Goal: Transaction & Acquisition: Subscribe to service/newsletter

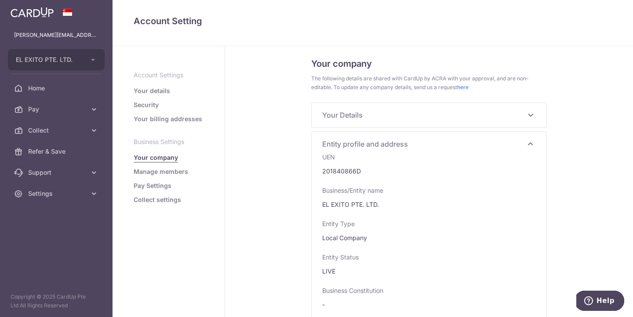
scroll to position [545, 0]
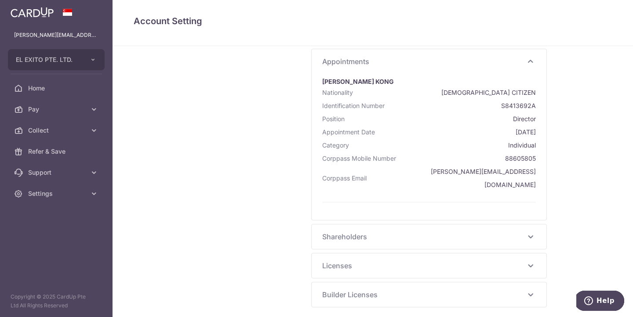
click at [438, 232] on span "Shareholders" at bounding box center [423, 237] width 203 height 11
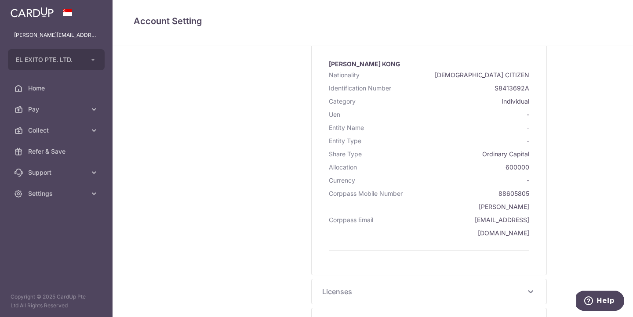
scroll to position [740, 0]
click at [369, 280] on div "Licenses -" at bounding box center [429, 292] width 235 height 25
click at [426, 287] on span "Licenses" at bounding box center [423, 292] width 203 height 11
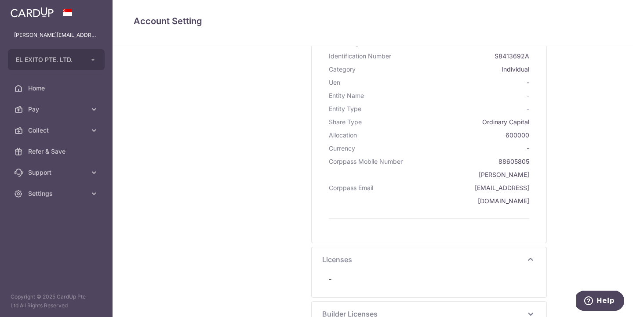
scroll to position [766, 0]
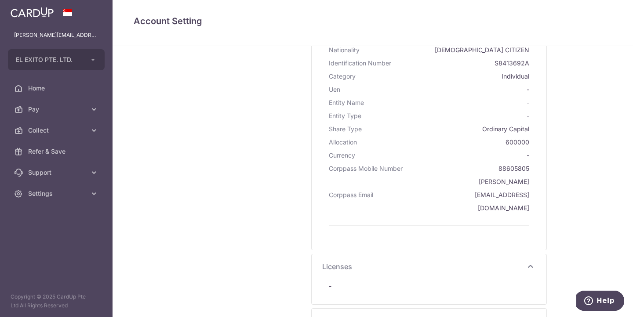
click at [435, 316] on span "Builder Licenses" at bounding box center [423, 321] width 203 height 11
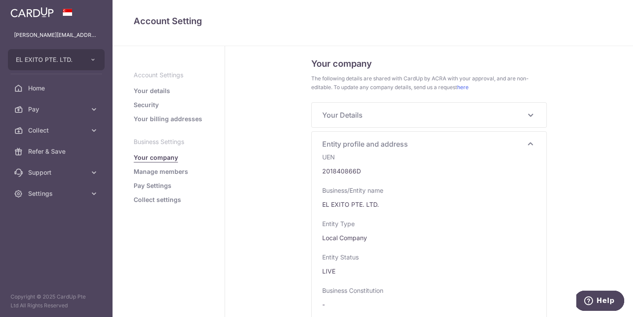
scroll to position [0, 0]
click at [168, 171] on link "Manage members" at bounding box center [161, 171] width 54 height 9
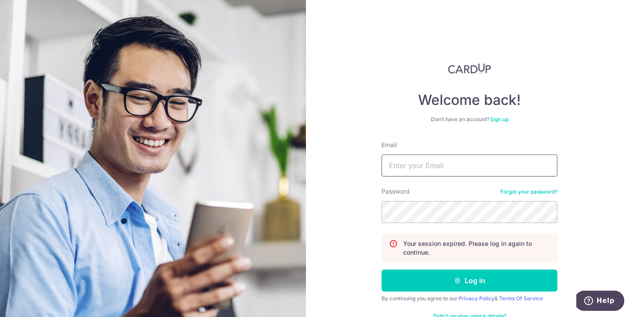
type input "[PERSON_NAME][EMAIL_ADDRESS][DOMAIN_NAME]"
click at [469, 281] on button "Log in" at bounding box center [469, 281] width 176 height 22
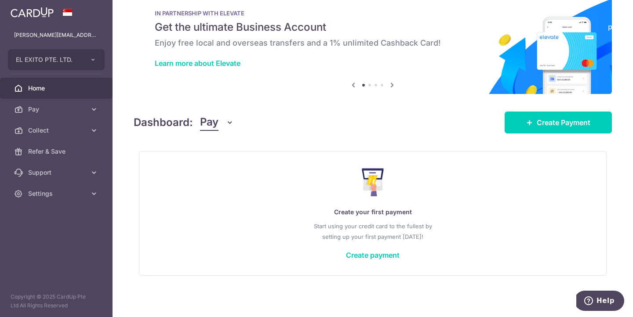
scroll to position [18, 0]
click at [93, 106] on icon at bounding box center [94, 109] width 9 height 9
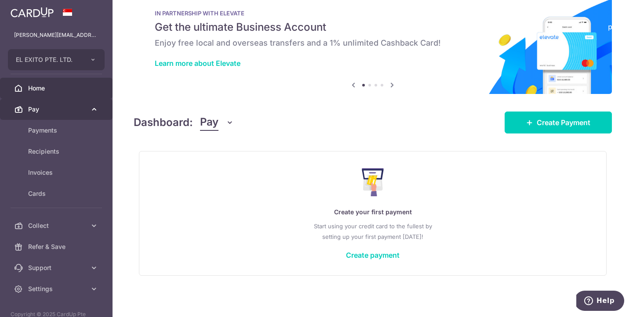
click at [93, 106] on icon at bounding box center [94, 109] width 9 height 9
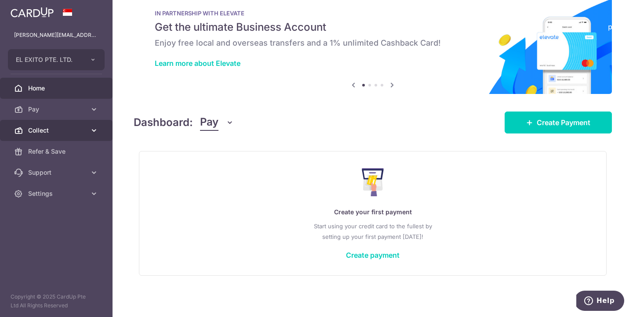
click at [94, 132] on icon at bounding box center [94, 130] width 9 height 9
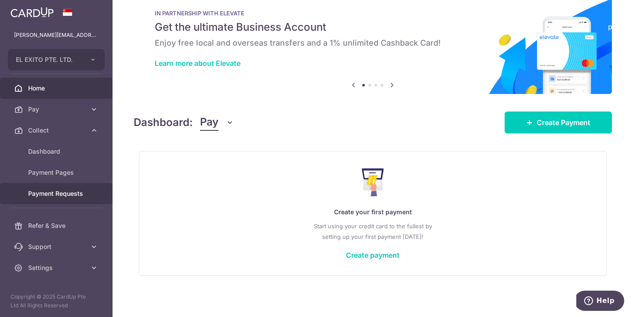
click at [58, 196] on span "Payment Requests" at bounding box center [57, 193] width 58 height 9
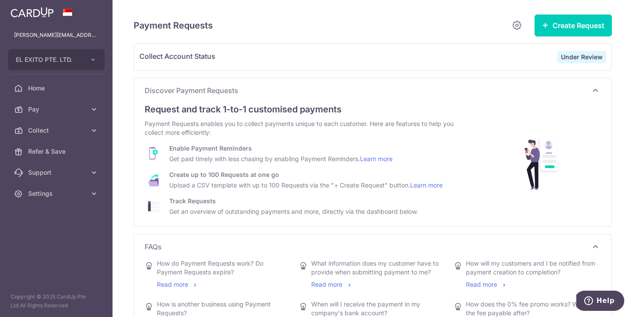
click at [568, 54] on strong "Under Review" at bounding box center [582, 56] width 42 height 7
click at [546, 35] on button "Create Request" at bounding box center [572, 26] width 77 height 22
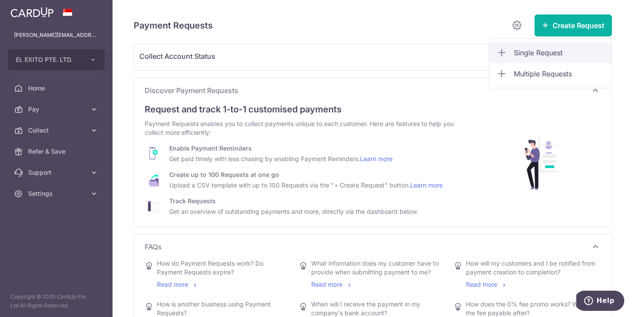
click at [540, 50] on span "Single Request" at bounding box center [559, 52] width 91 height 11
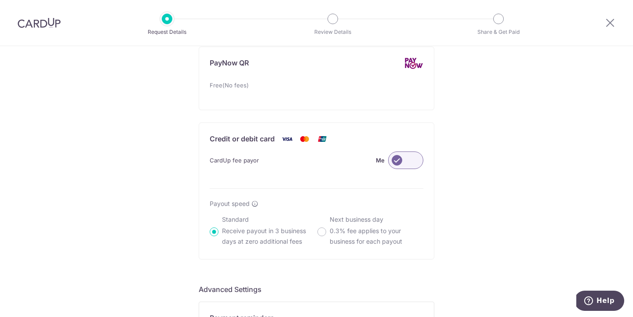
scroll to position [523, 0]
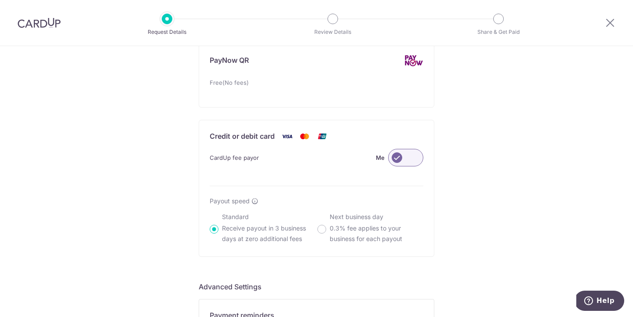
click at [400, 158] on label at bounding box center [405, 158] width 35 height 18
click at [0, 0] on input "Me" at bounding box center [0, 0] width 0 height 0
click at [323, 228] on input "Next business day 0.3% fee applies to your business for each payout" at bounding box center [321, 229] width 9 height 9
radio input "true"
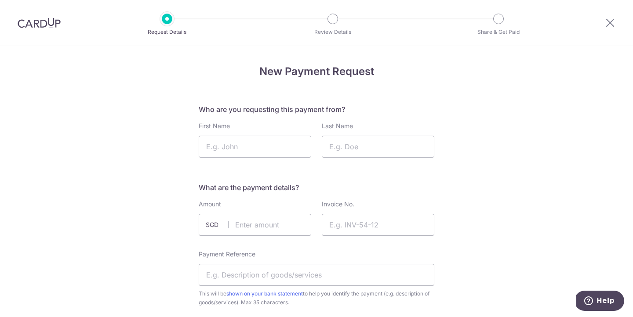
scroll to position [0, 0]
click at [609, 24] on icon at bounding box center [610, 22] width 11 height 11
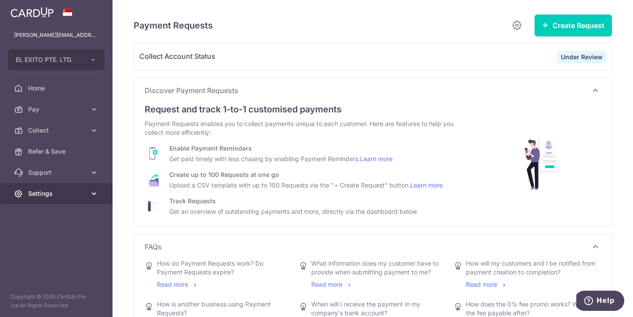
click at [90, 189] on link "Settings" at bounding box center [56, 193] width 112 height 21
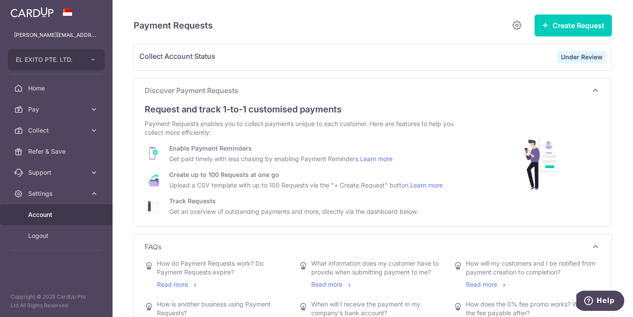
click at [49, 213] on span "Account" at bounding box center [57, 214] width 58 height 9
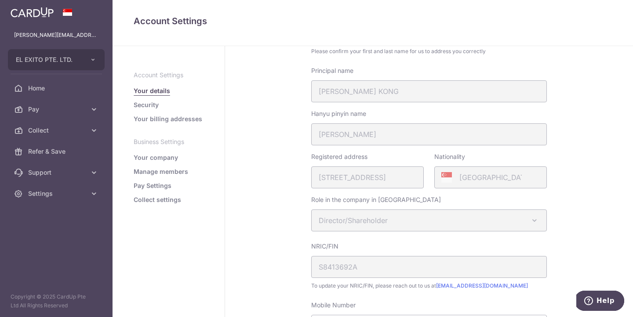
scroll to position [88, 0]
click at [156, 108] on link "Security" at bounding box center [146, 105] width 25 height 9
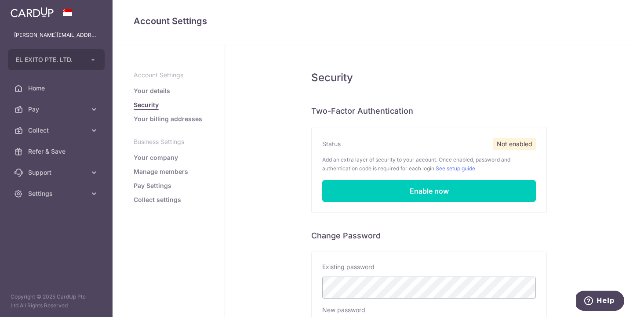
click at [178, 119] on link "Your billing addresses" at bounding box center [168, 119] width 69 height 9
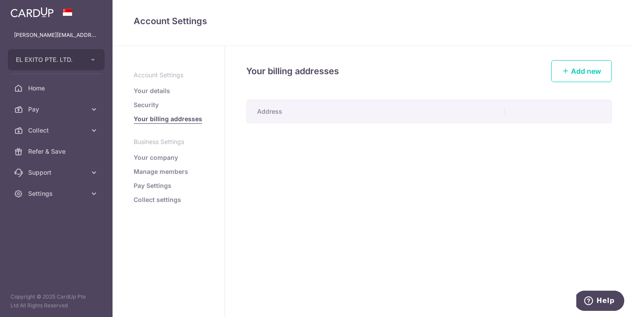
click at [167, 157] on link "Your company" at bounding box center [156, 157] width 44 height 9
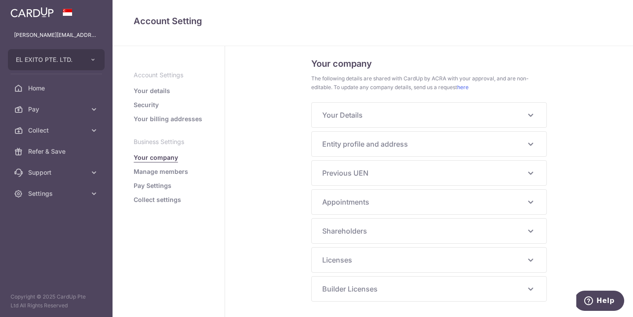
click at [167, 173] on link "Manage members" at bounding box center [161, 171] width 54 height 9
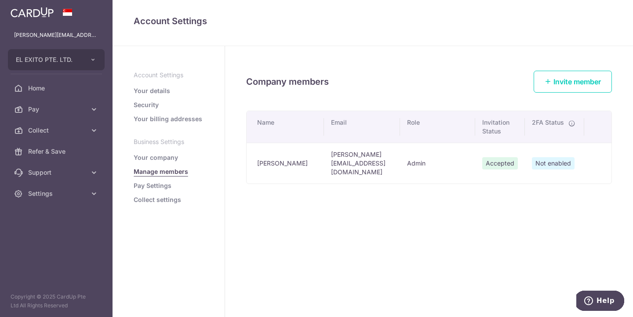
click at [162, 188] on link "Pay Settings" at bounding box center [153, 185] width 38 height 9
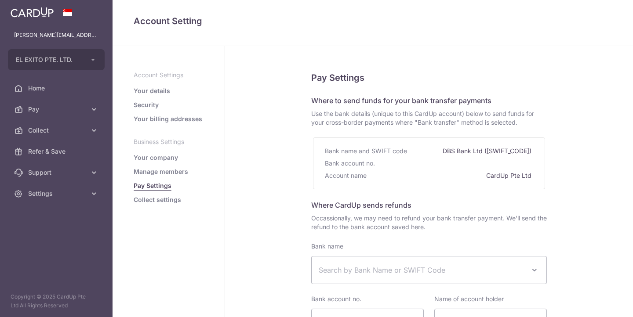
select select
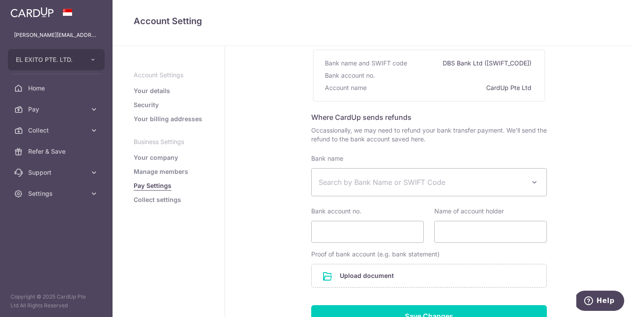
scroll to position [99, 0]
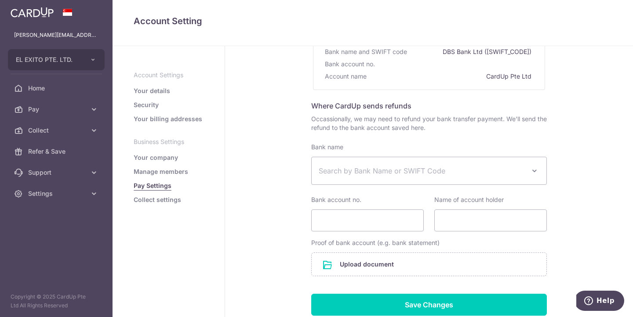
click at [170, 201] on link "Collect settings" at bounding box center [157, 200] width 47 height 9
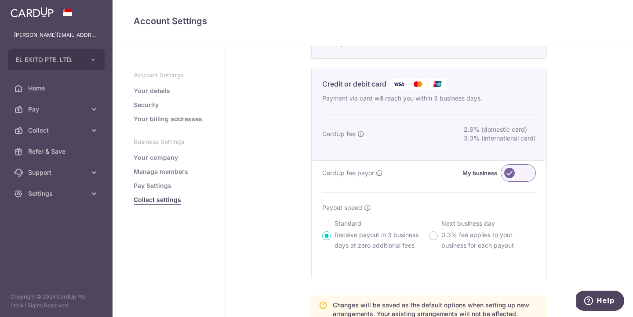
scroll to position [292, 0]
click at [511, 180] on label at bounding box center [517, 172] width 35 height 18
click at [0, 0] on input "My business" at bounding box center [0, 0] width 0 height 0
click at [511, 180] on label at bounding box center [517, 172] width 35 height 18
click at [0, 0] on input "Customer" at bounding box center [0, 0] width 0 height 0
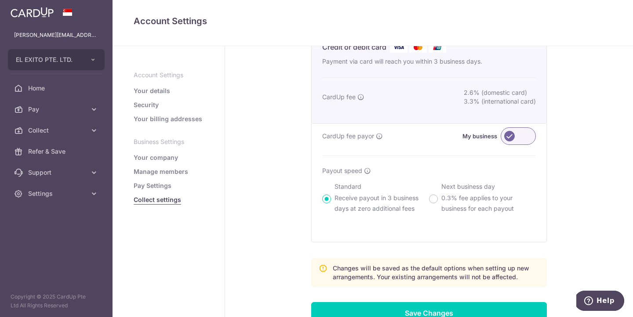
scroll to position [332, 0]
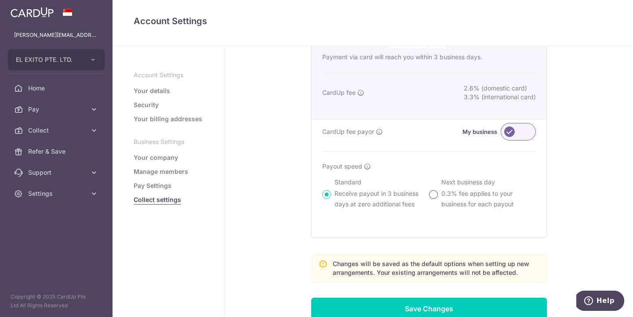
click at [435, 199] on input "Next business day 0.3% fee applies to your business for each payout" at bounding box center [433, 194] width 9 height 9
radio input "true"
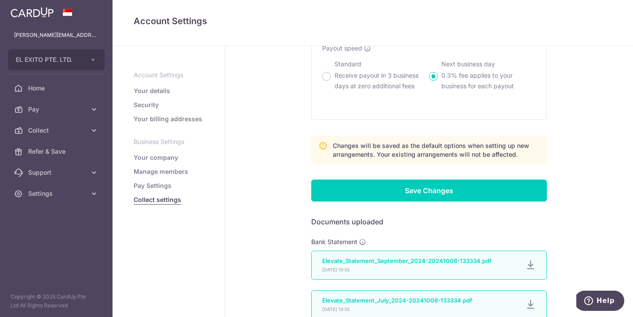
scroll to position [467, 0]
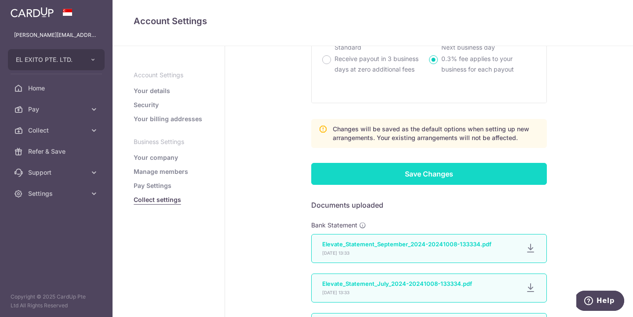
click at [430, 182] on input "Save Changes" at bounding box center [429, 174] width 236 height 22
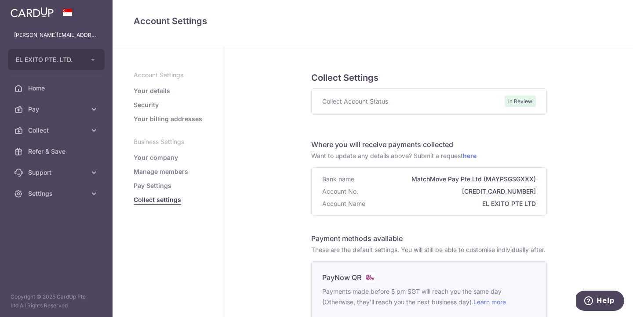
click at [363, 98] on span "Collect Account Status" at bounding box center [355, 101] width 66 height 9
click at [384, 104] on span "Collect Account Status" at bounding box center [355, 101] width 66 height 9
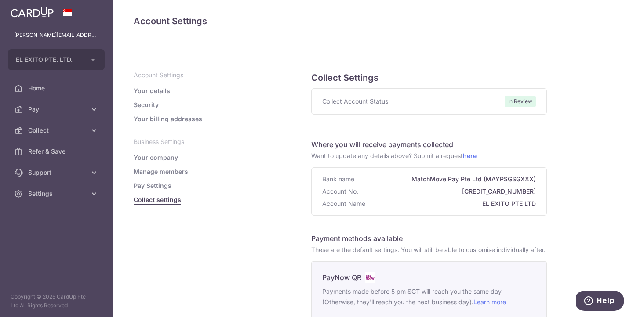
click at [384, 104] on span "Collect Account Status" at bounding box center [355, 101] width 66 height 9
click at [520, 104] on span "In Review" at bounding box center [519, 101] width 31 height 11
click at [474, 157] on link "here" at bounding box center [470, 155] width 14 height 7
click at [84, 129] on span "Collect" at bounding box center [57, 130] width 58 height 9
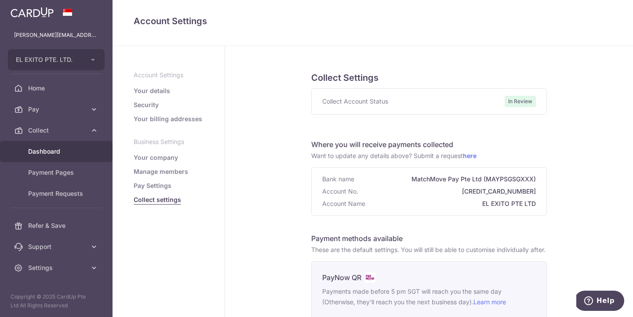
click at [70, 150] on span "Dashboard" at bounding box center [57, 151] width 58 height 9
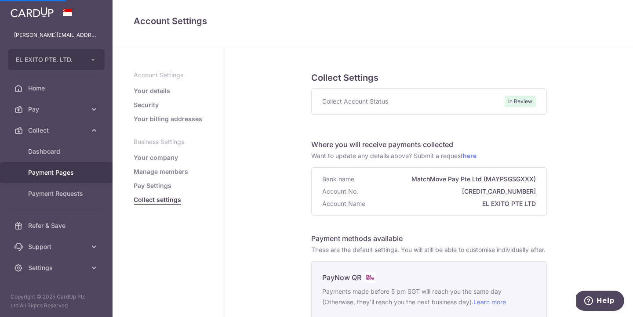
click at [69, 174] on span "Payment Pages" at bounding box center [57, 172] width 58 height 9
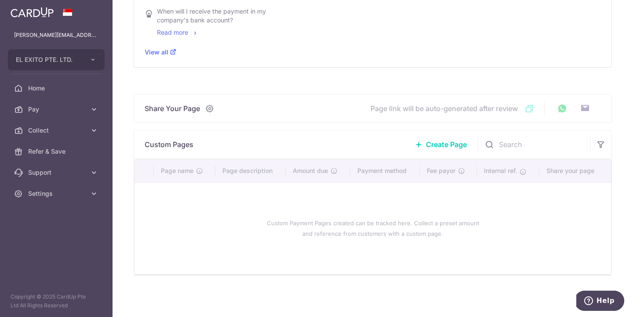
scroll to position [276, 0]
click at [454, 142] on span "Create Page" at bounding box center [446, 144] width 41 height 11
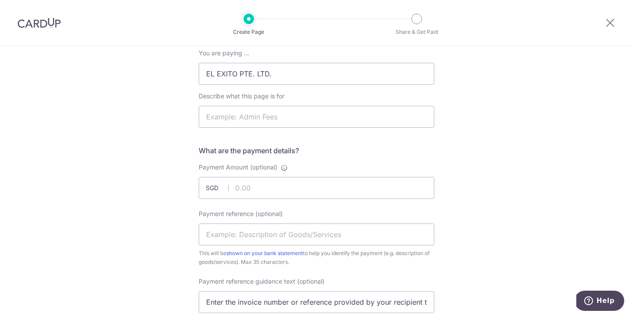
scroll to position [84, 0]
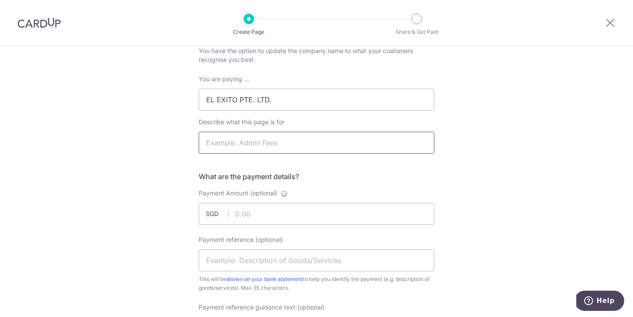
click at [338, 142] on input "Describe what this page is for" at bounding box center [317, 143] width 236 height 22
type input "Admin and Marketing fees"
type input "2"
type input "1853.00"
click at [304, 143] on input "Admin and Marketing fees" at bounding box center [317, 143] width 236 height 22
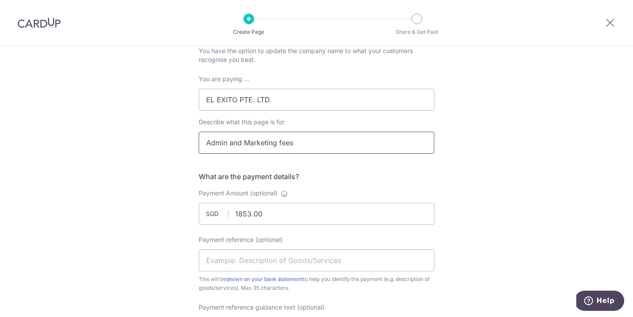
click at [304, 143] on input "Admin and Marketing fees" at bounding box center [317, 143] width 236 height 22
click at [286, 256] on input "Payment reference (optional)" at bounding box center [317, 261] width 236 height 22
paste input "Admin and Marketing fees"
type input "Admin and Marketing fees"
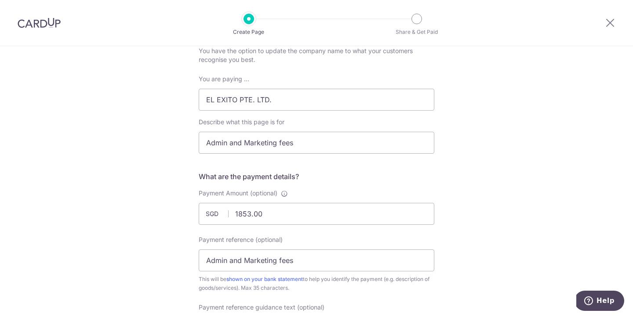
click at [326, 236] on div "Payment reference (optional) Admin and Marketing fees This will be shown on you…" at bounding box center [317, 264] width 236 height 57
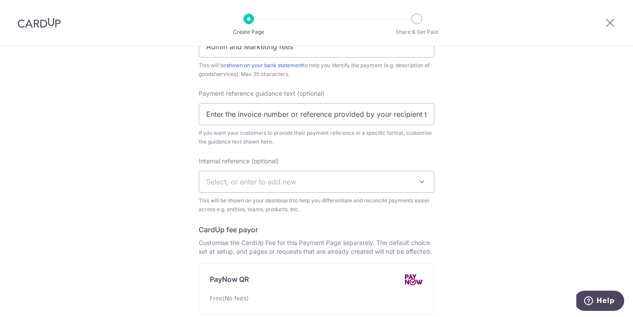
scroll to position [344, 0]
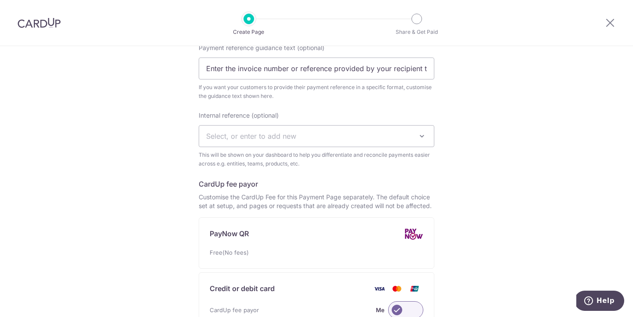
click at [322, 132] on span "Select, or enter to add new" at bounding box center [316, 136] width 235 height 21
click at [330, 109] on div "Payment Amount (optional) 1853.00 SGD Payment reference (optional) Admin and Ma…" at bounding box center [317, 188] width 236 height 518
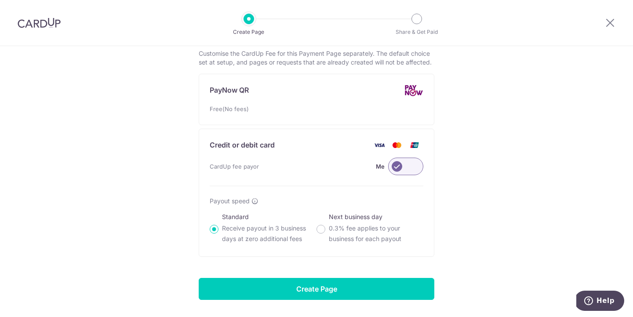
scroll to position [515, 0]
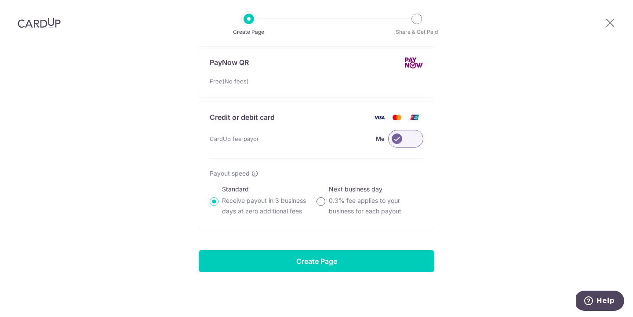
click at [321, 197] on input "Next business day 0.3% fee applies to your business for each payout" at bounding box center [320, 201] width 9 height 9
radio input "true"
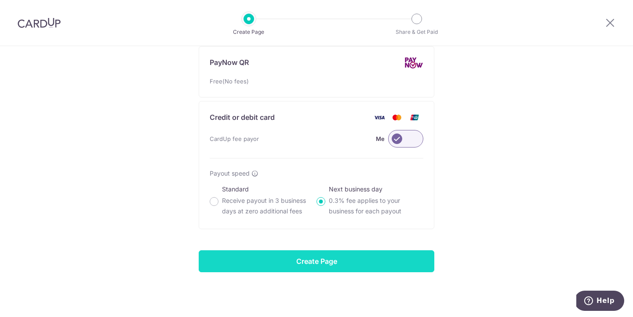
click at [333, 267] on input "Create Page" at bounding box center [317, 261] width 236 height 22
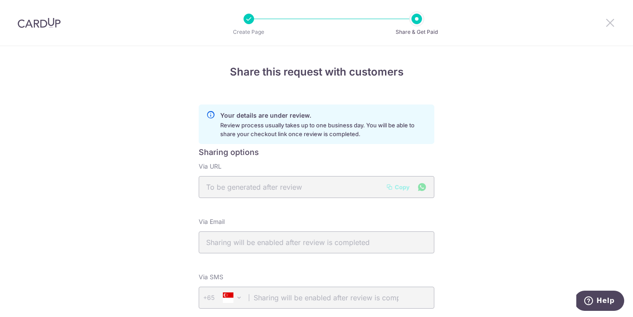
click at [612, 25] on icon at bounding box center [610, 22] width 11 height 11
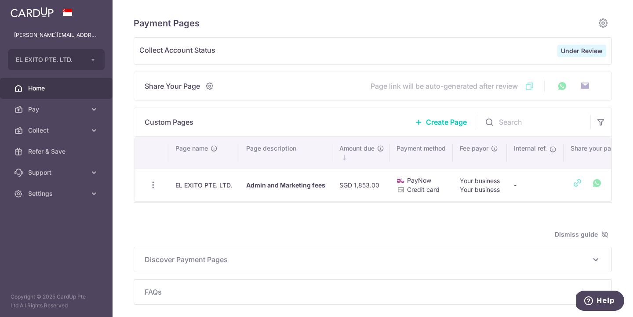
click at [44, 87] on span "Home" at bounding box center [57, 88] width 58 height 9
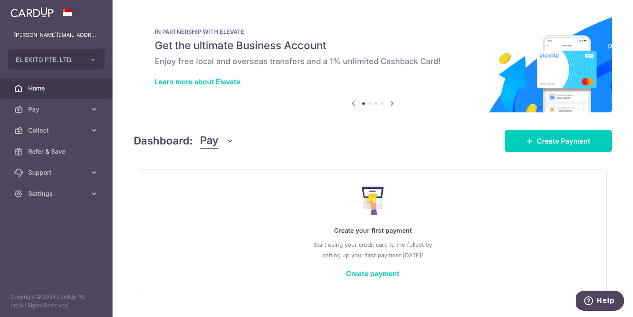
click at [392, 102] on icon at bounding box center [392, 103] width 11 height 11
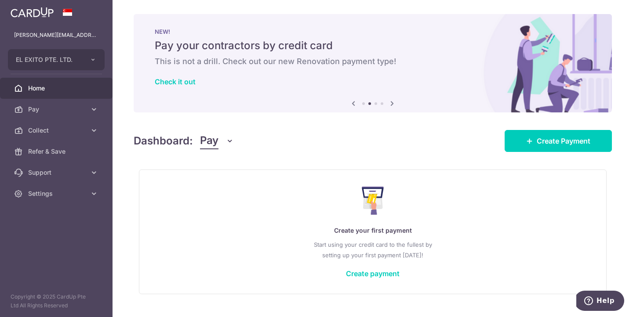
click at [392, 102] on icon at bounding box center [392, 103] width 11 height 11
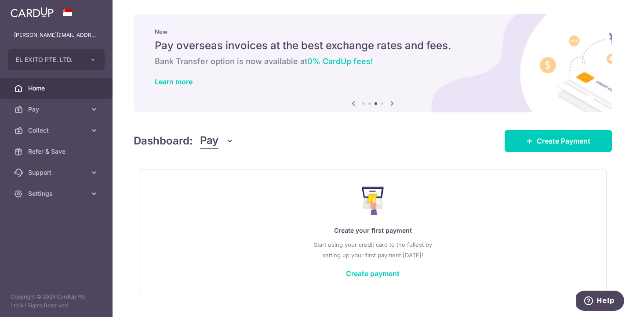
click at [392, 102] on icon at bounding box center [392, 103] width 11 height 11
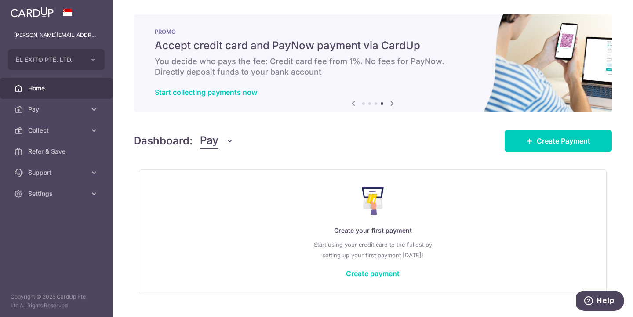
click at [392, 102] on icon at bounding box center [392, 103] width 11 height 11
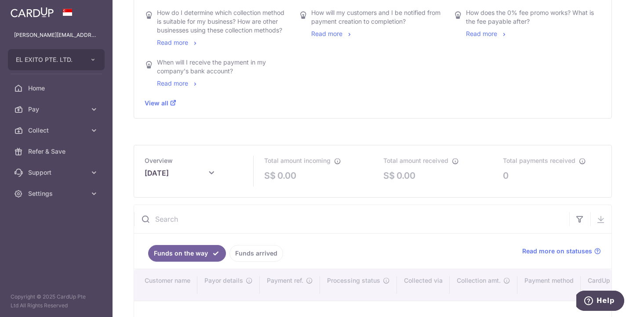
scroll to position [354, 0]
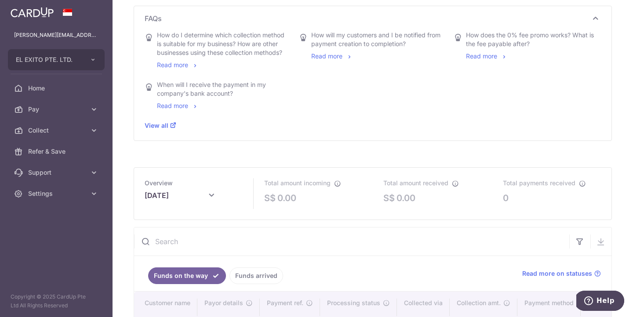
click at [211, 194] on icon at bounding box center [211, 195] width 11 height 11
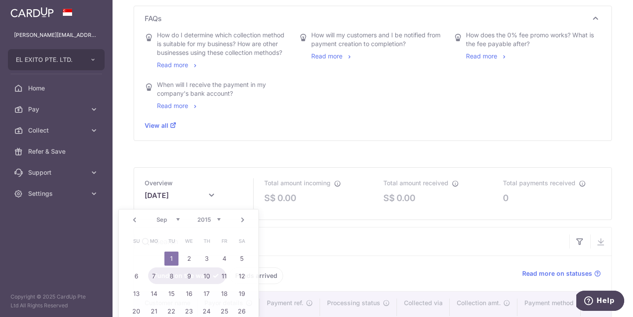
click at [208, 196] on icon at bounding box center [211, 195] width 11 height 11
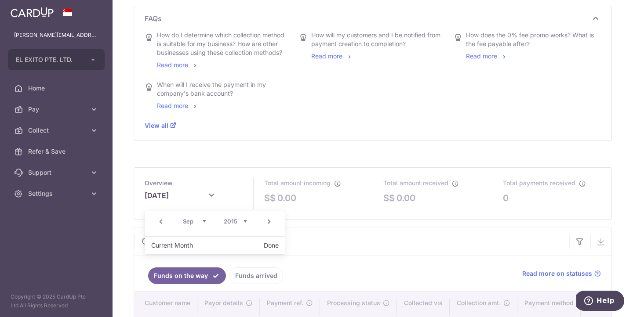
click at [210, 193] on icon at bounding box center [211, 195] width 11 height 11
click at [241, 242] on button "Done" at bounding box center [245, 244] width 22 height 12
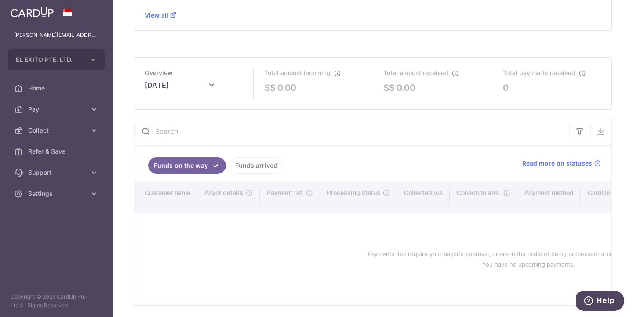
scroll to position [467, 0]
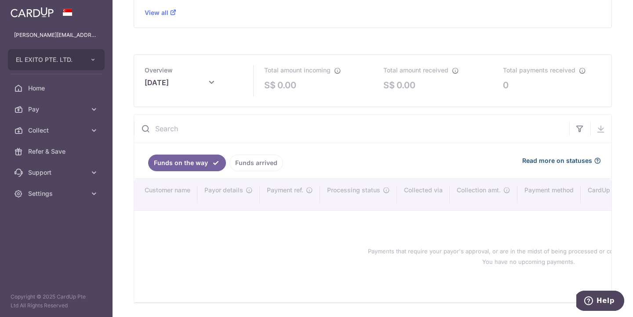
click at [558, 162] on span "Read more on statuses" at bounding box center [557, 160] width 70 height 9
click at [294, 85] on p "0.00" at bounding box center [286, 85] width 19 height 13
click at [207, 84] on icon at bounding box center [211, 82] width 11 height 11
click at [269, 109] on link "Next" at bounding box center [269, 109] width 11 height 11
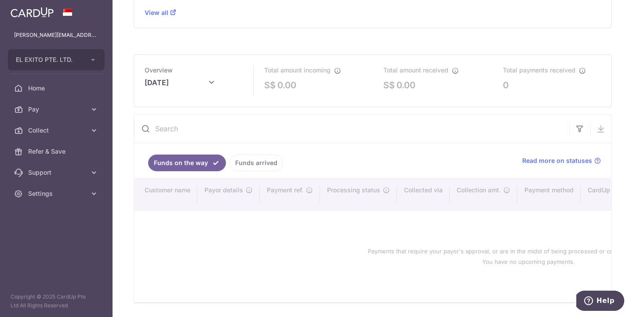
click at [212, 80] on icon at bounding box center [211, 82] width 11 height 11
click at [237, 76] on div "Overview October 2015" at bounding box center [194, 80] width 98 height 30
click at [312, 128] on input "text" at bounding box center [351, 129] width 435 height 28
click at [350, 95] on div "Total amount incoming S$ 0.00" at bounding box center [314, 80] width 120 height 51
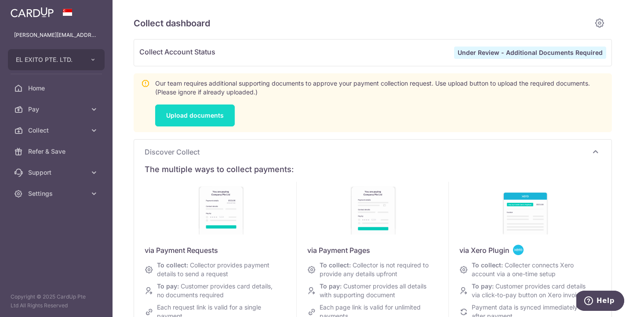
scroll to position [0, 0]
type input "October 2015"
click at [189, 122] on link "Upload documents" at bounding box center [195, 116] width 80 height 22
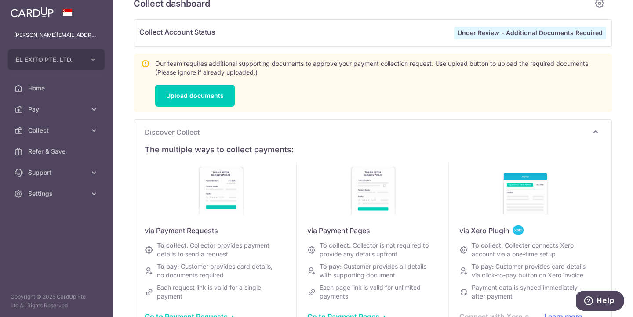
scroll to position [8, 0]
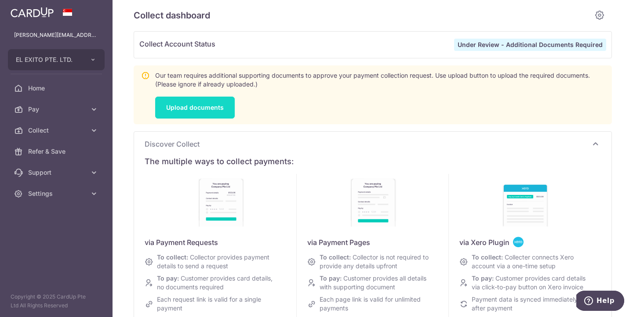
click at [198, 111] on link "Upload documents" at bounding box center [195, 108] width 80 height 22
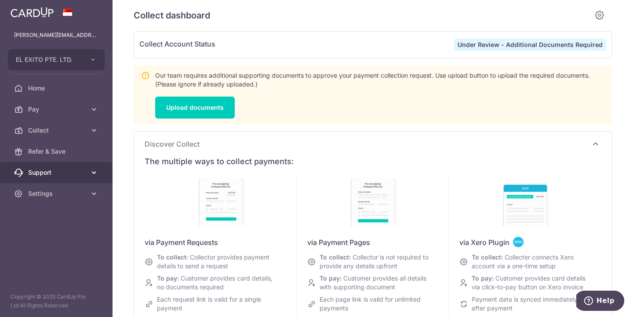
click at [93, 172] on icon at bounding box center [94, 172] width 9 height 9
click at [47, 25] on div "[PERSON_NAME][EMAIL_ADDRESS][DOMAIN_NAME]" at bounding box center [56, 35] width 112 height 21
click at [45, 14] on img at bounding box center [32, 12] width 43 height 11
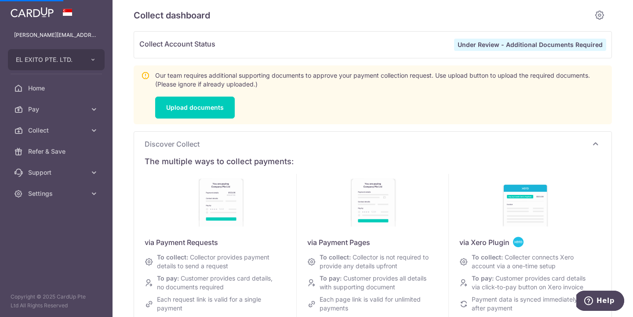
click at [69, 11] on span at bounding box center [67, 12] width 11 height 7
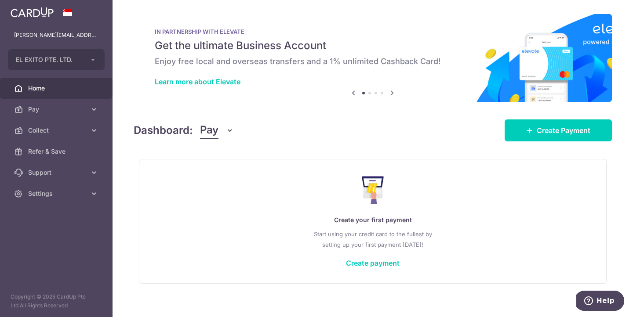
click at [39, 17] on img at bounding box center [32, 12] width 43 height 11
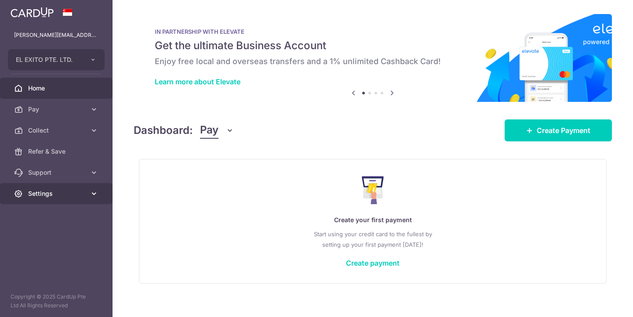
click at [91, 195] on icon at bounding box center [94, 193] width 9 height 9
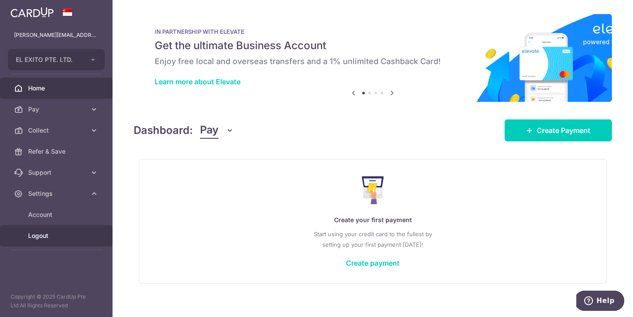
click at [40, 240] on span "Logout" at bounding box center [57, 236] width 58 height 9
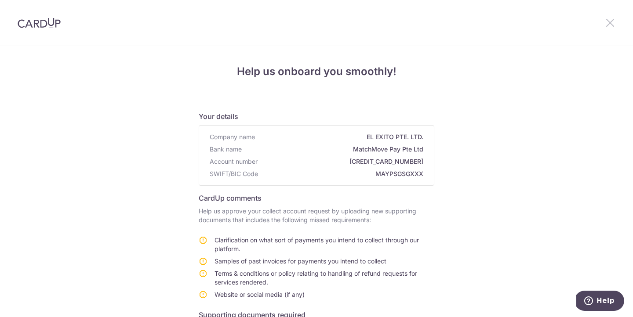
click at [609, 24] on icon at bounding box center [610, 22] width 11 height 11
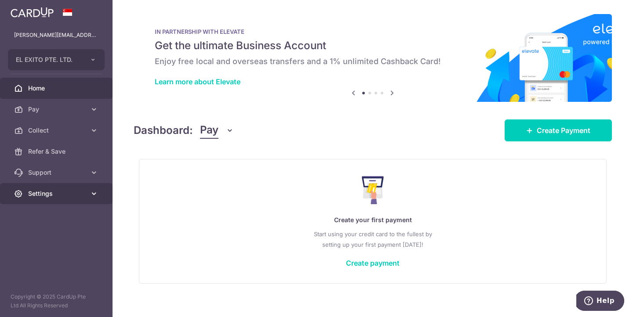
click at [63, 193] on span "Settings" at bounding box center [57, 193] width 58 height 9
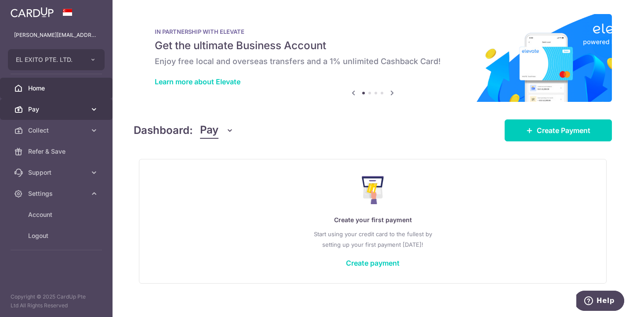
click at [58, 103] on link "Pay" at bounding box center [56, 109] width 112 height 21
click at [66, 114] on link "Pay" at bounding box center [56, 109] width 112 height 21
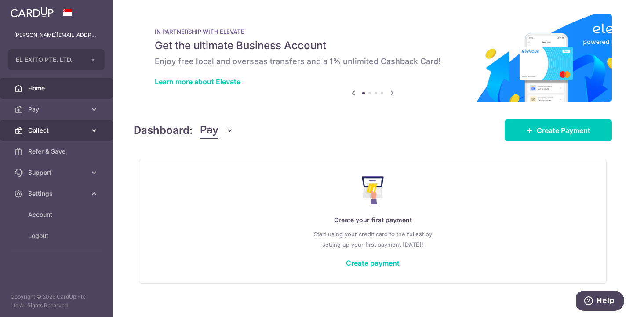
click at [73, 131] on span "Collect" at bounding box center [57, 130] width 58 height 9
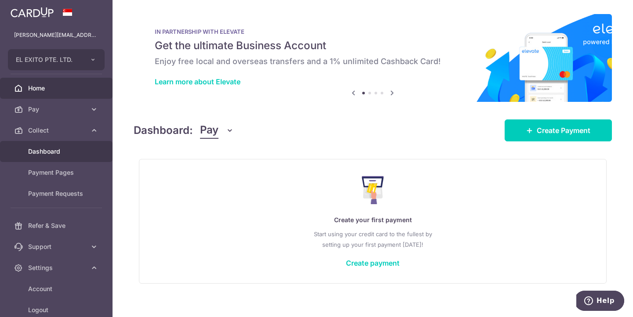
click at [69, 155] on span "Dashboard" at bounding box center [57, 151] width 58 height 9
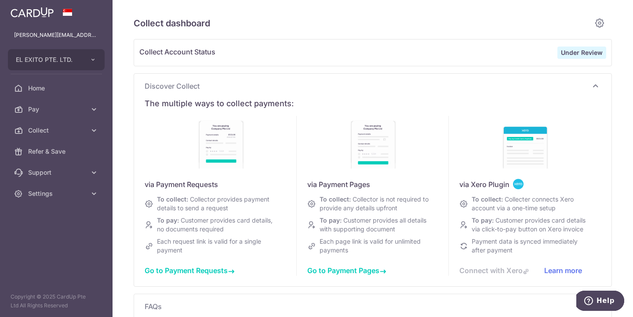
click at [591, 52] on strong "Under Review" at bounding box center [582, 52] width 42 height 7
click at [599, 26] on icon at bounding box center [599, 23] width 11 height 11
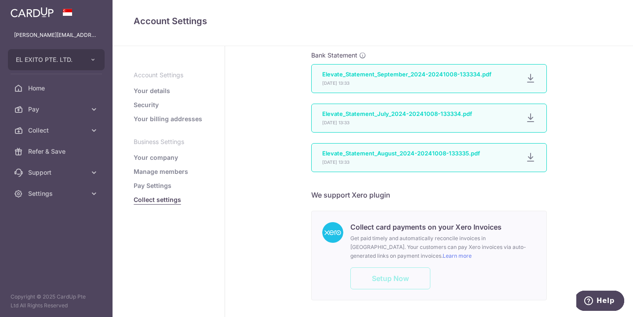
scroll to position [628, 0]
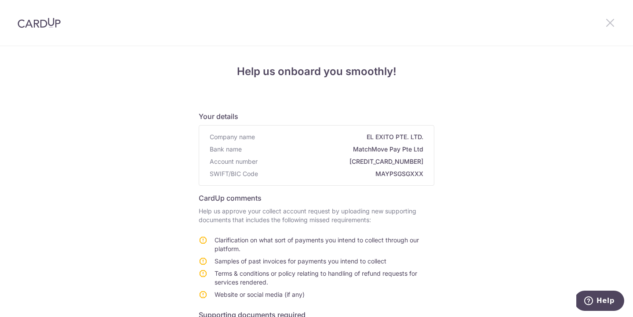
click at [609, 21] on icon at bounding box center [610, 22] width 11 height 11
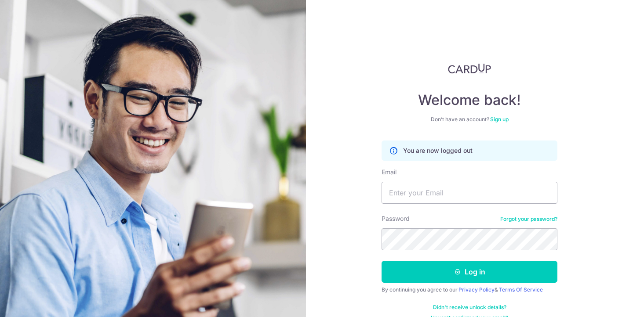
click at [415, 128] on div "Welcome back! Don’t have an account? Sign up You are now logged out Email Passw…" at bounding box center [469, 192] width 176 height 258
